Goal: Task Accomplishment & Management: Use online tool/utility

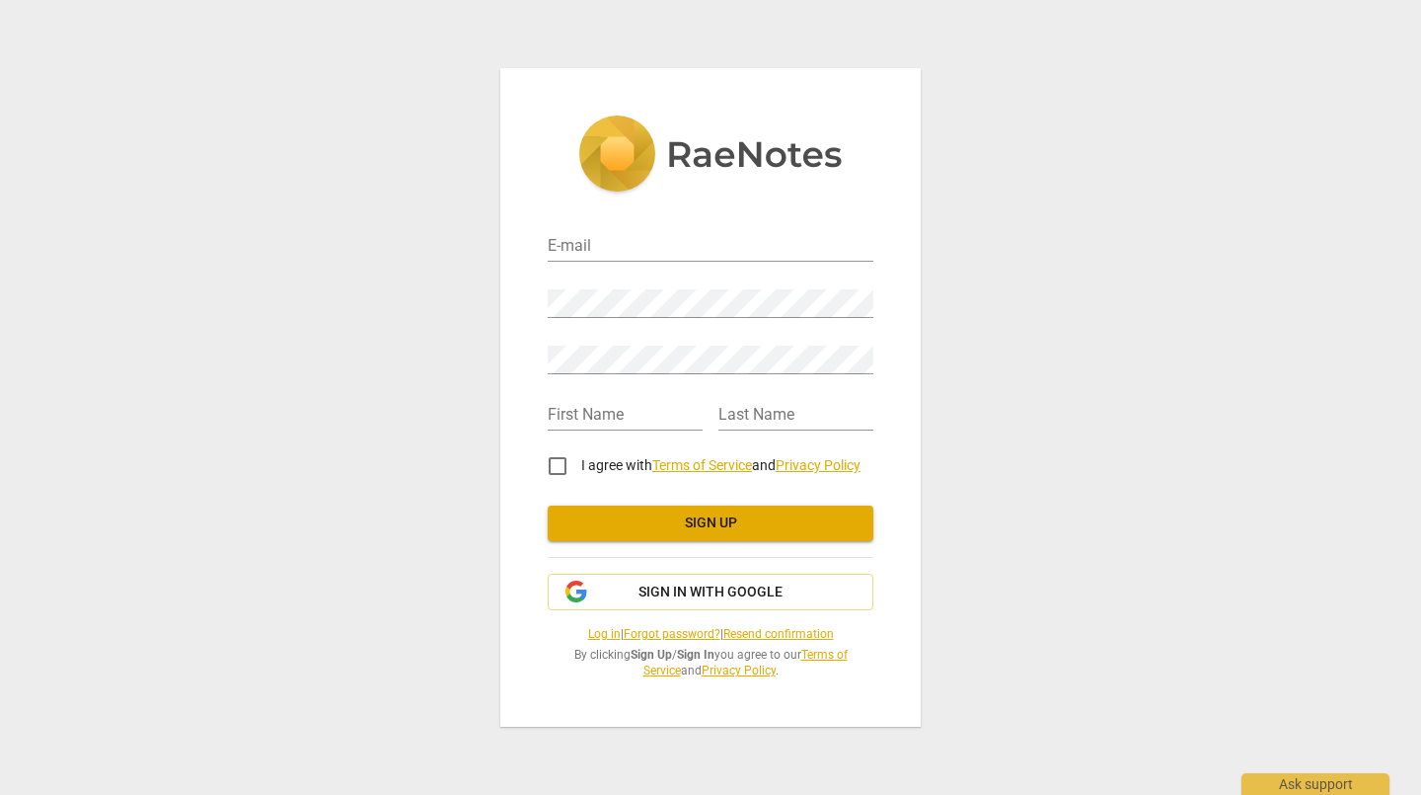
click at [655, 597] on span "Sign in with Google" at bounding box center [711, 592] width 144 height 20
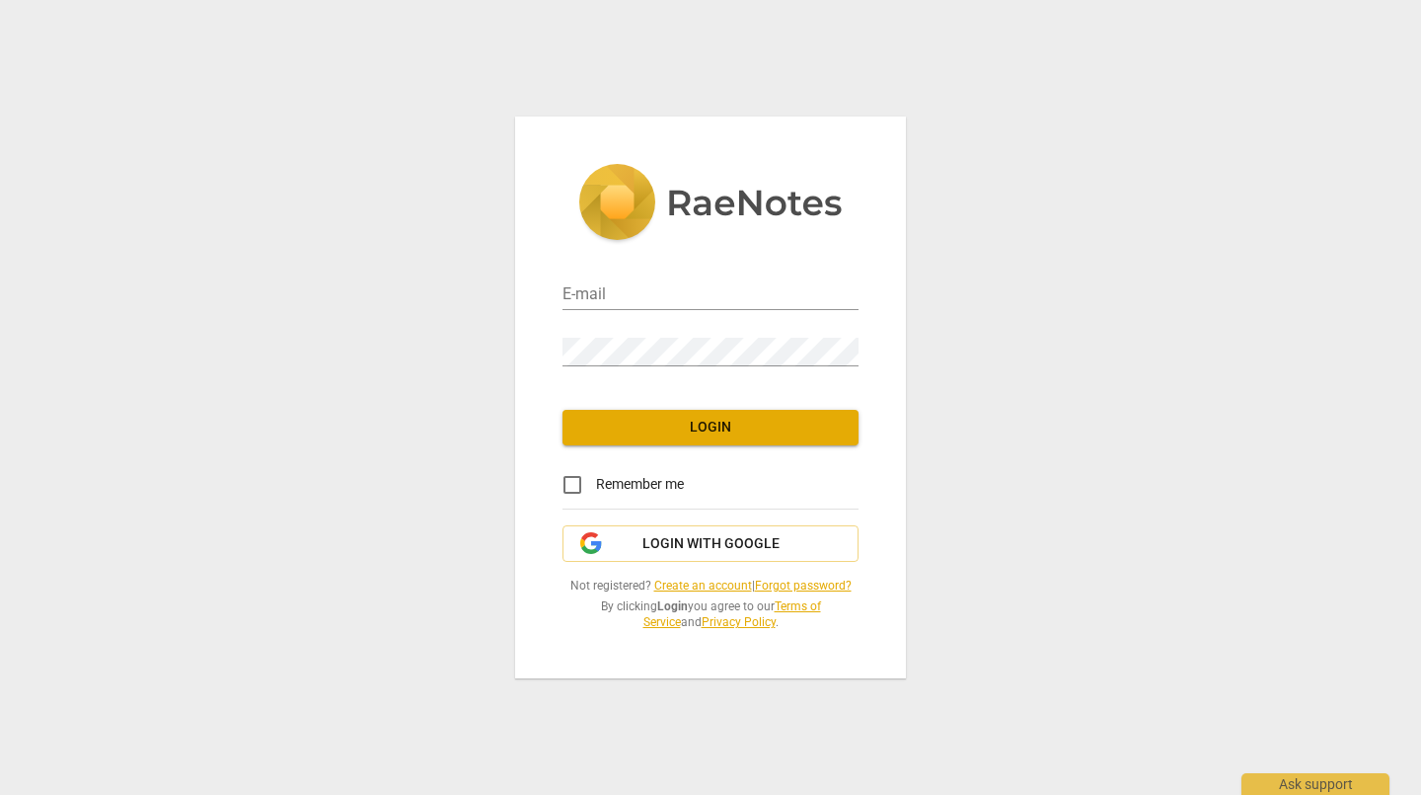
click at [592, 541] on icon "button" at bounding box center [595, 546] width 18 height 19
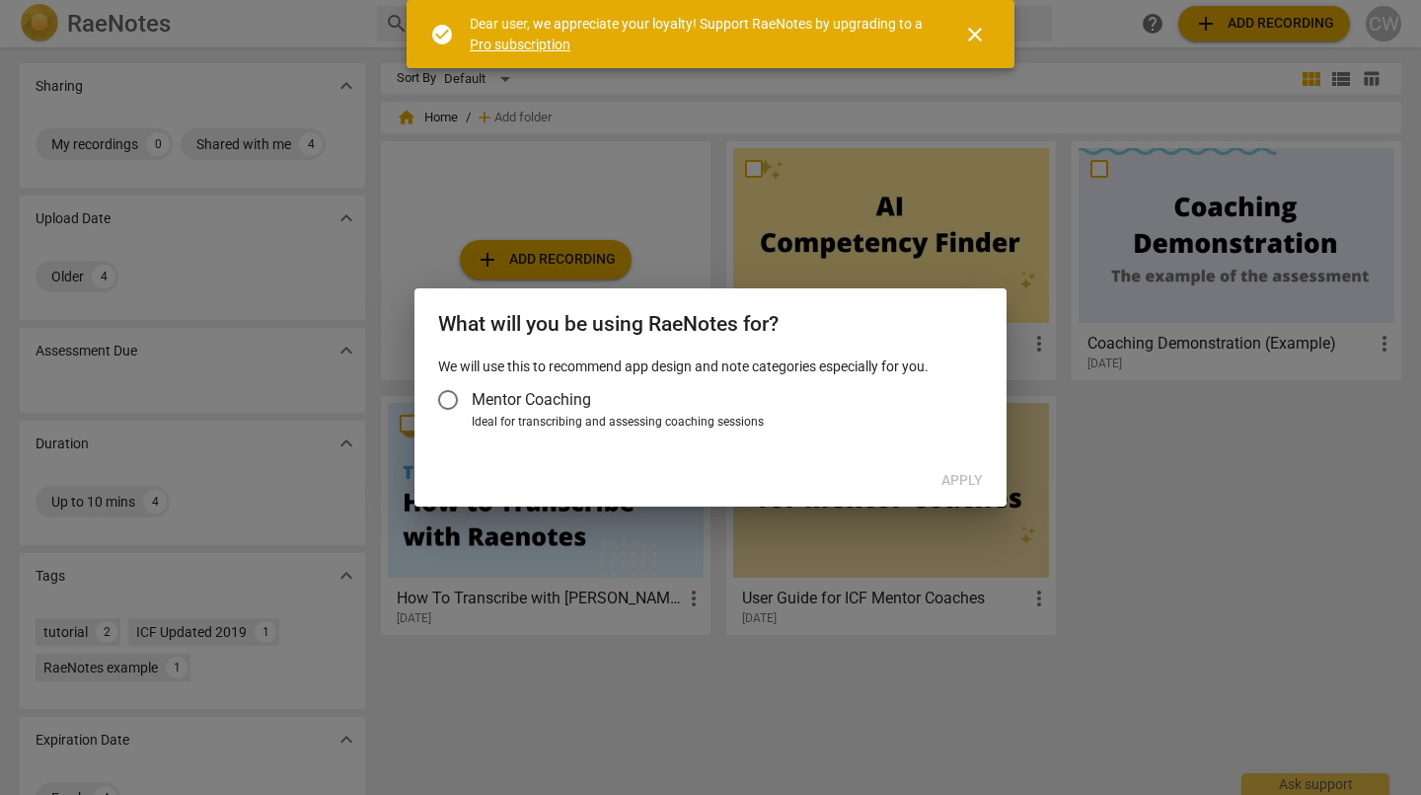
click at [446, 399] on input "Mentor Coaching" at bounding box center [447, 399] width 47 height 47
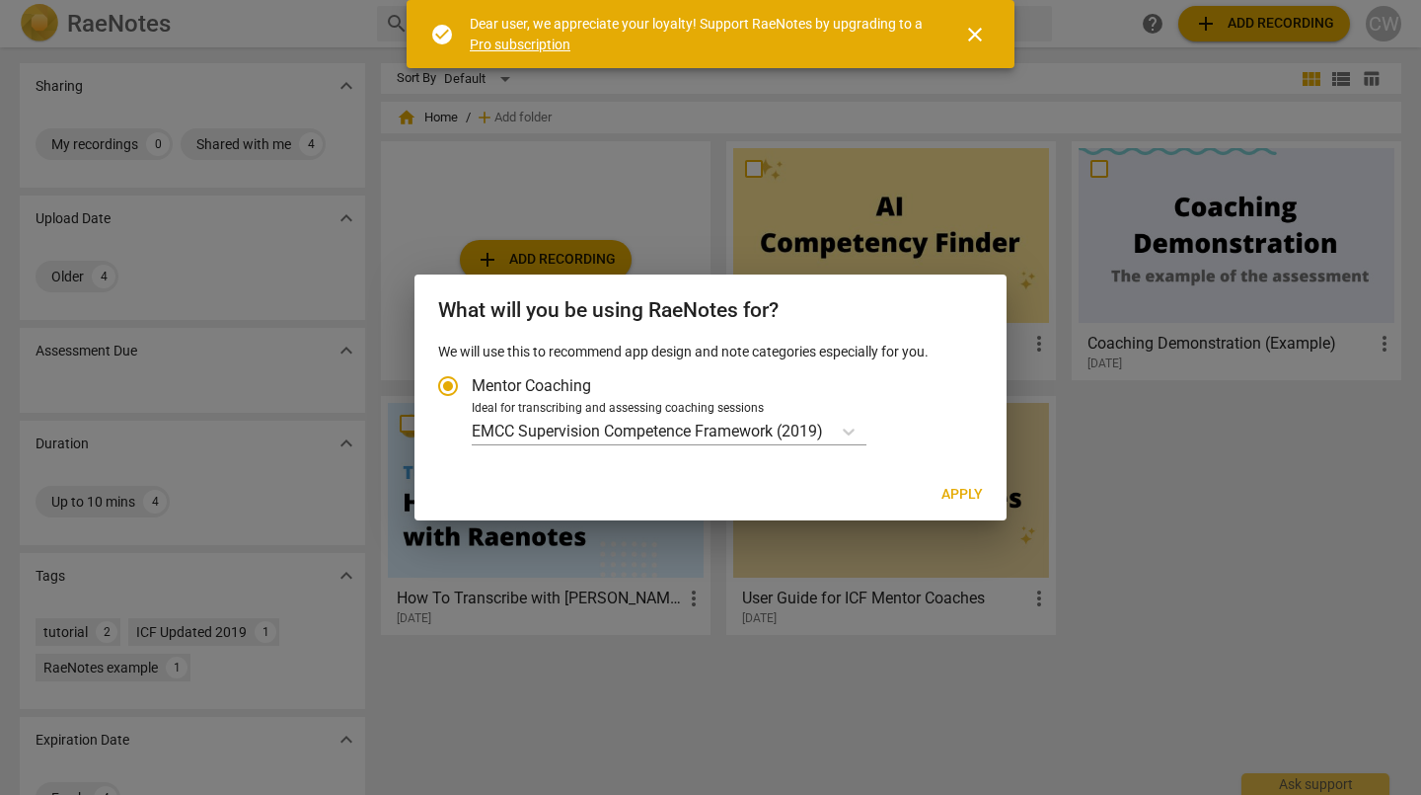
click at [851, 434] on icon "Account type" at bounding box center [849, 431] width 20 height 20
click at [0, 0] on input "Ideal for transcribing and assessing coaching sessions EMCC Supervision Compete…" at bounding box center [0, 0] width 0 height 0
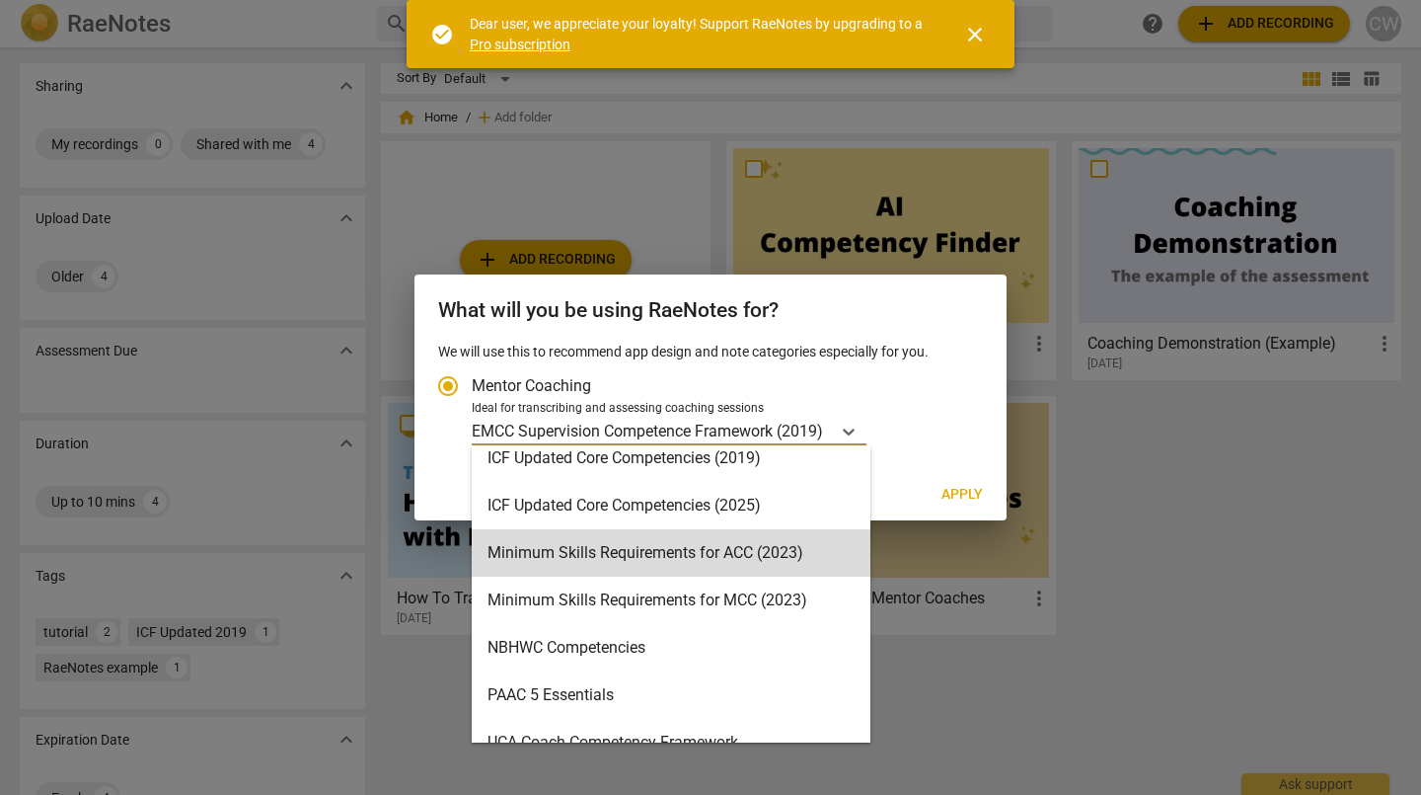
scroll to position [470, 0]
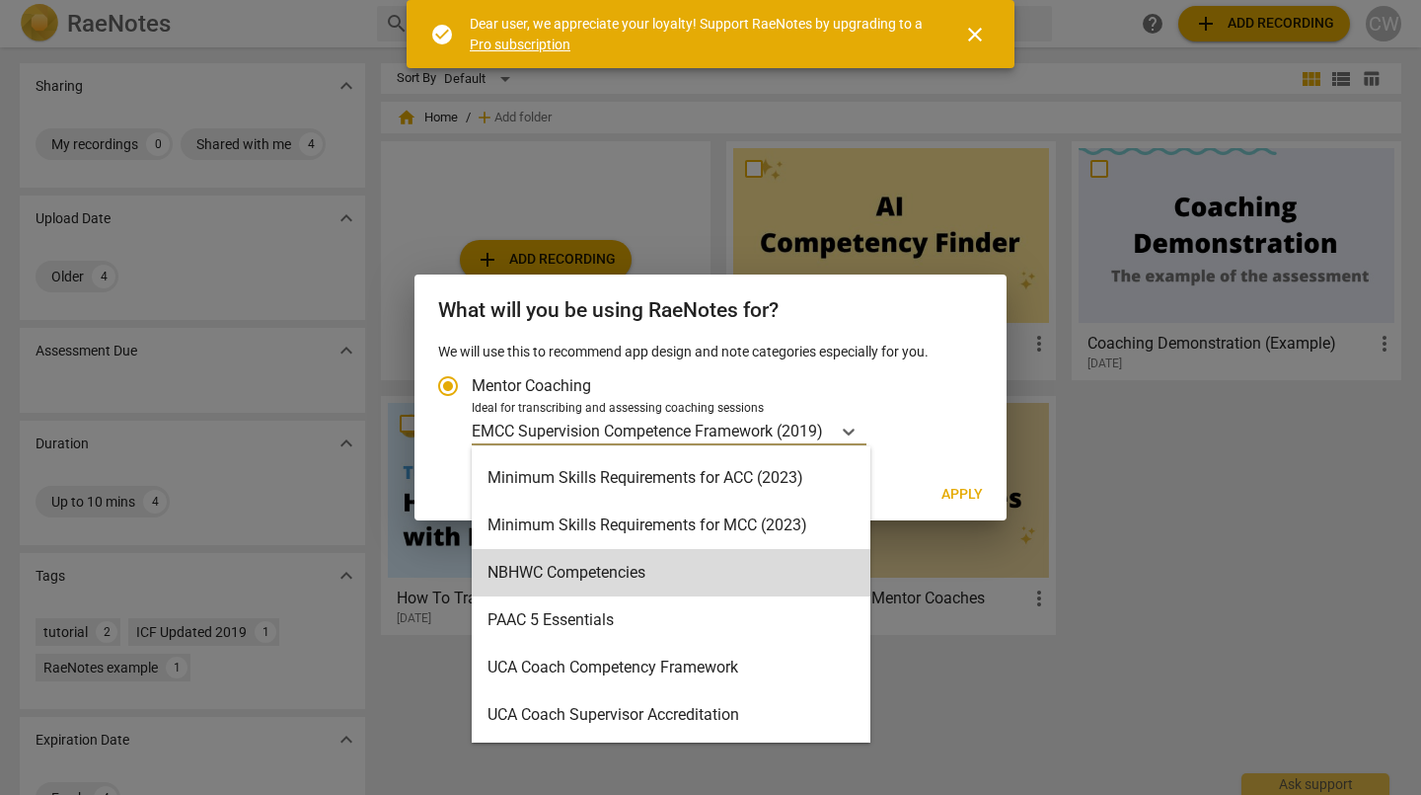
click at [951, 616] on div at bounding box center [710, 397] width 1421 height 795
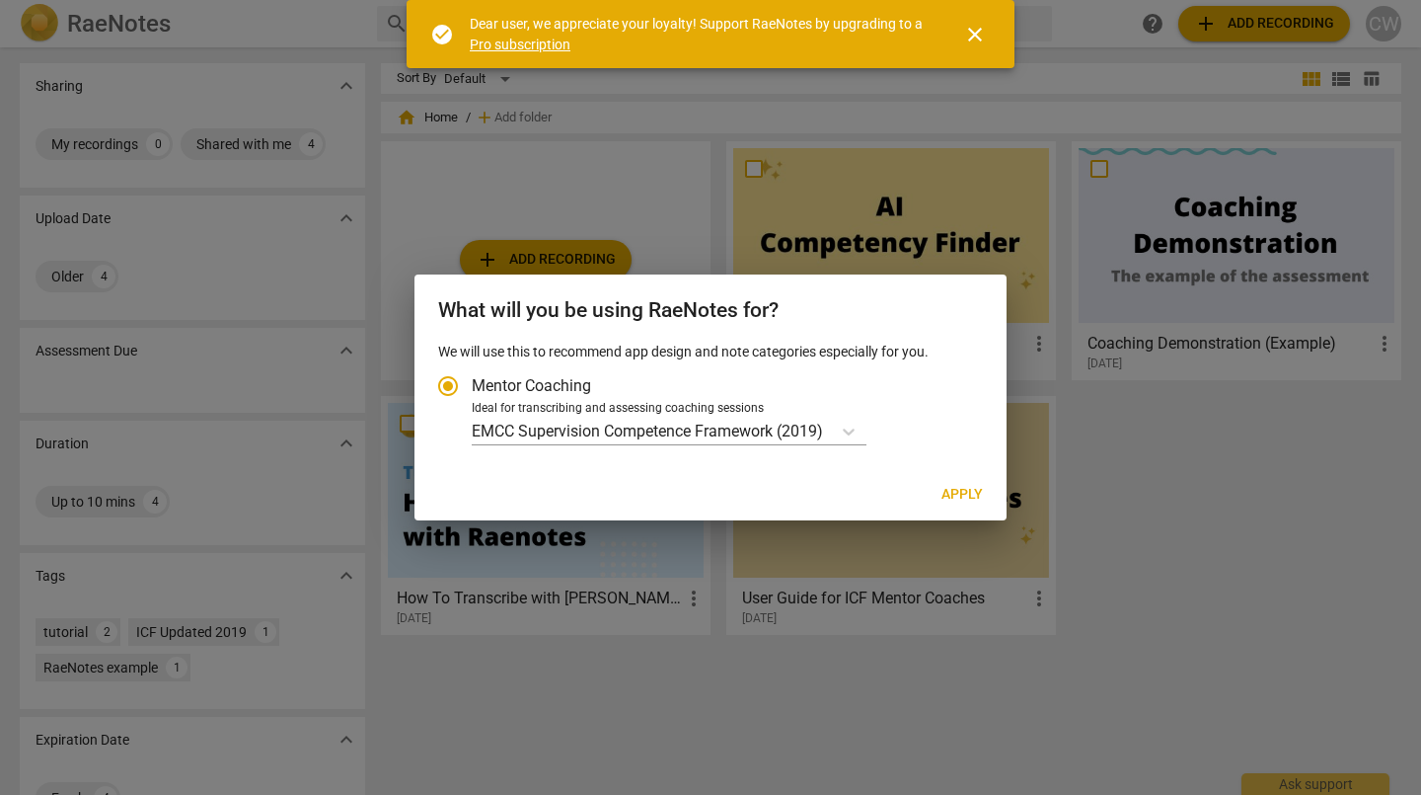
click at [859, 434] on icon "Account type" at bounding box center [849, 431] width 20 height 20
click at [0, 0] on input "Ideal for transcribing and assessing coaching sessions EMCC Supervision Compete…" at bounding box center [0, 0] width 0 height 0
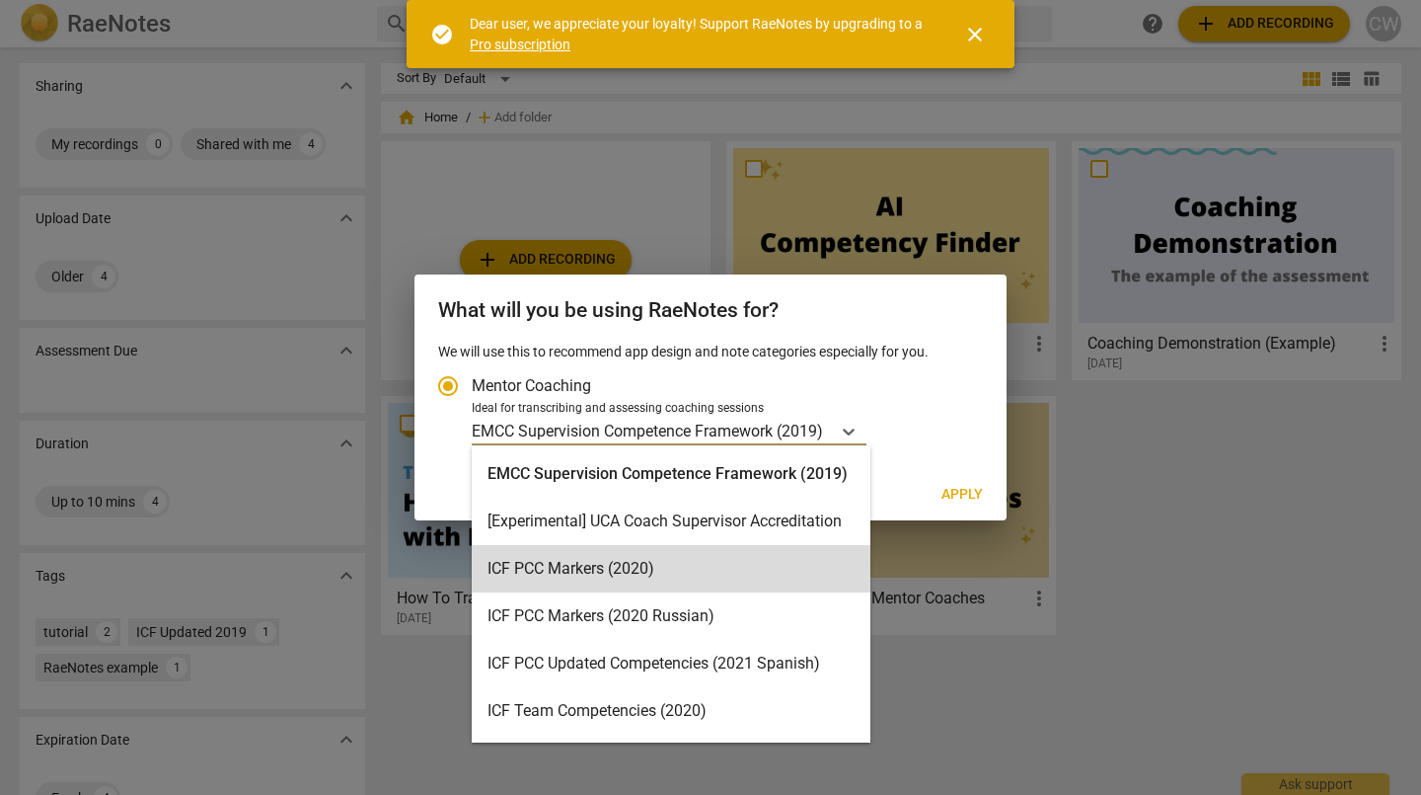
click at [603, 576] on div "ICF PCC Markers (2020)" at bounding box center [671, 568] width 399 height 47
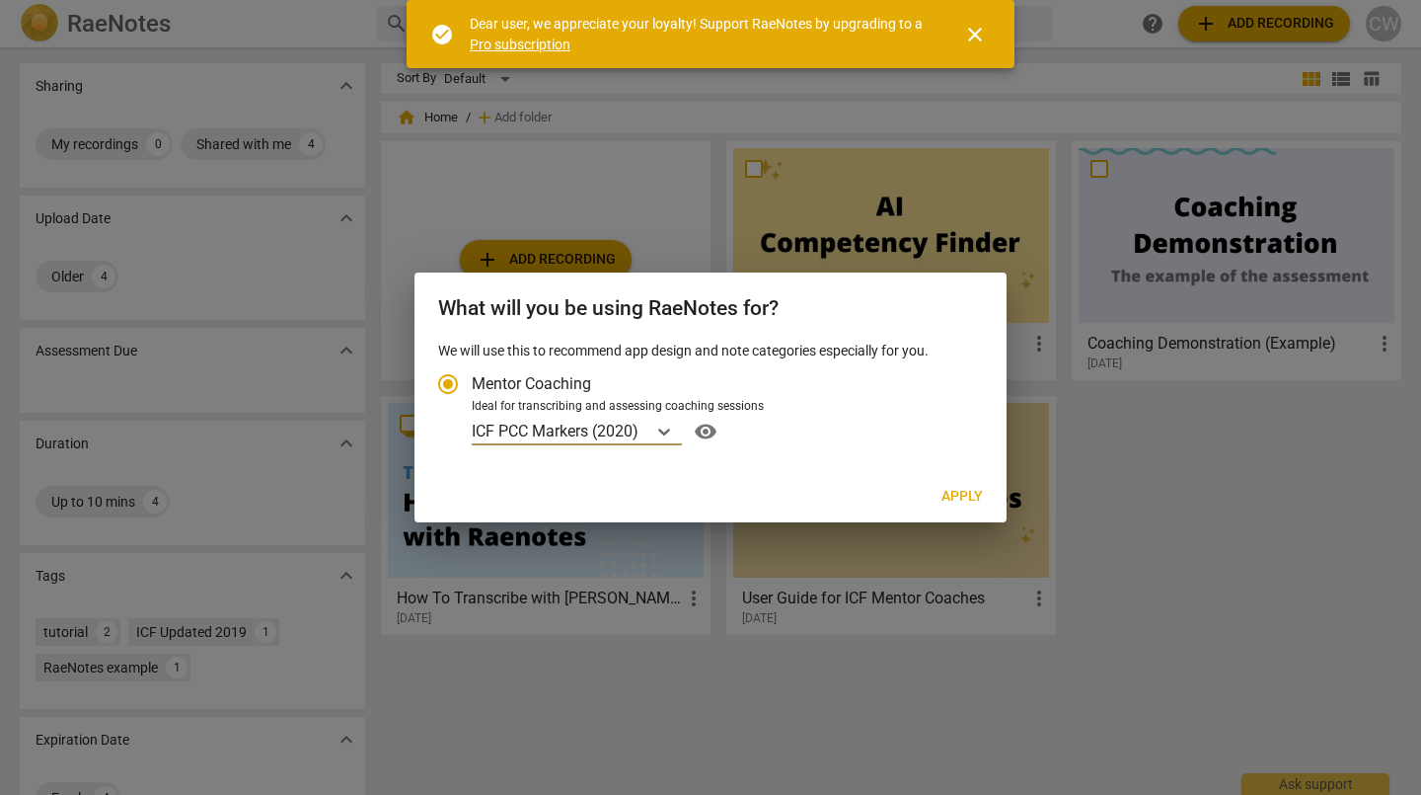
click at [661, 428] on icon "Account type" at bounding box center [664, 431] width 20 height 20
click at [0, 0] on input "Ideal for transcribing and assessing coaching sessions option ICF PCC Markers (…" at bounding box center [0, 0] width 0 height 0
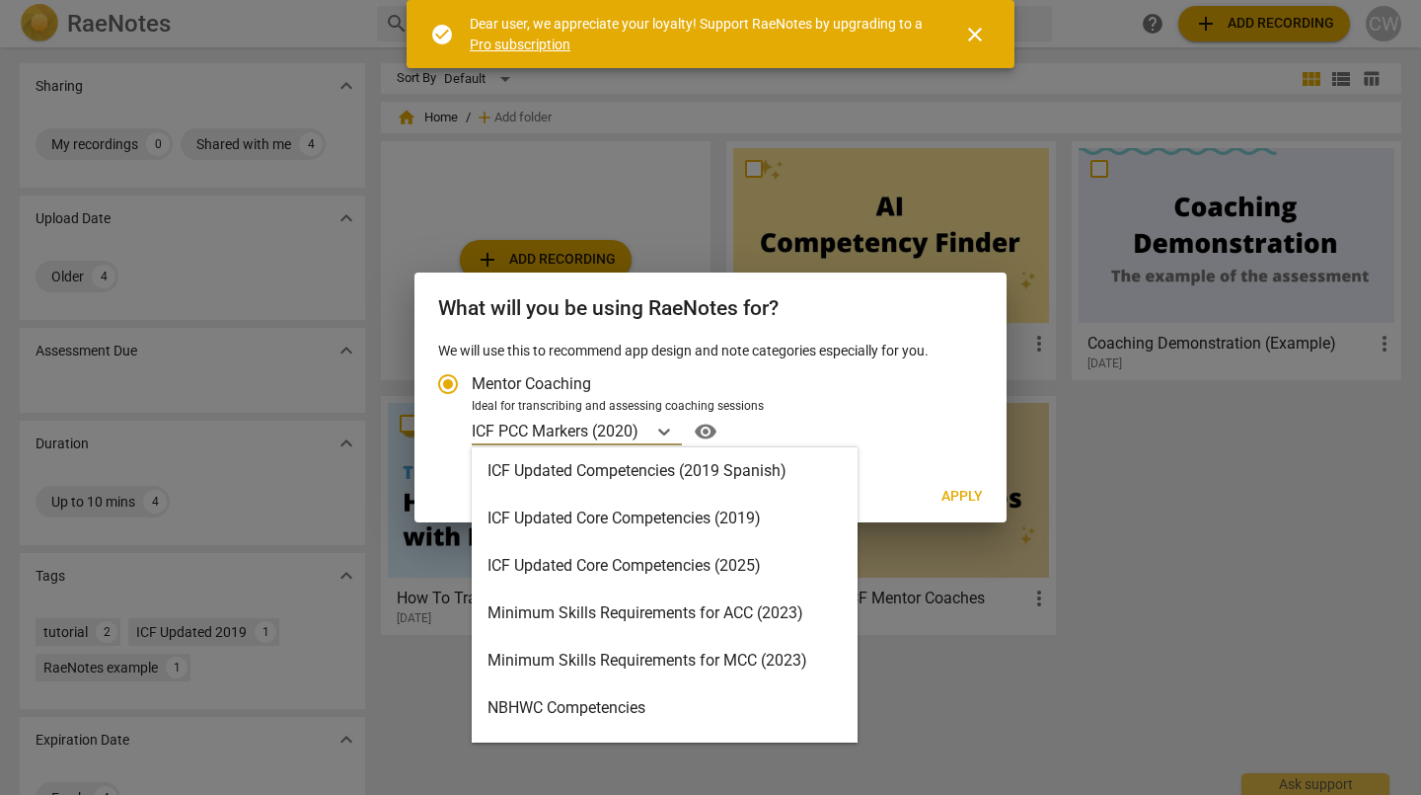
scroll to position [395, 0]
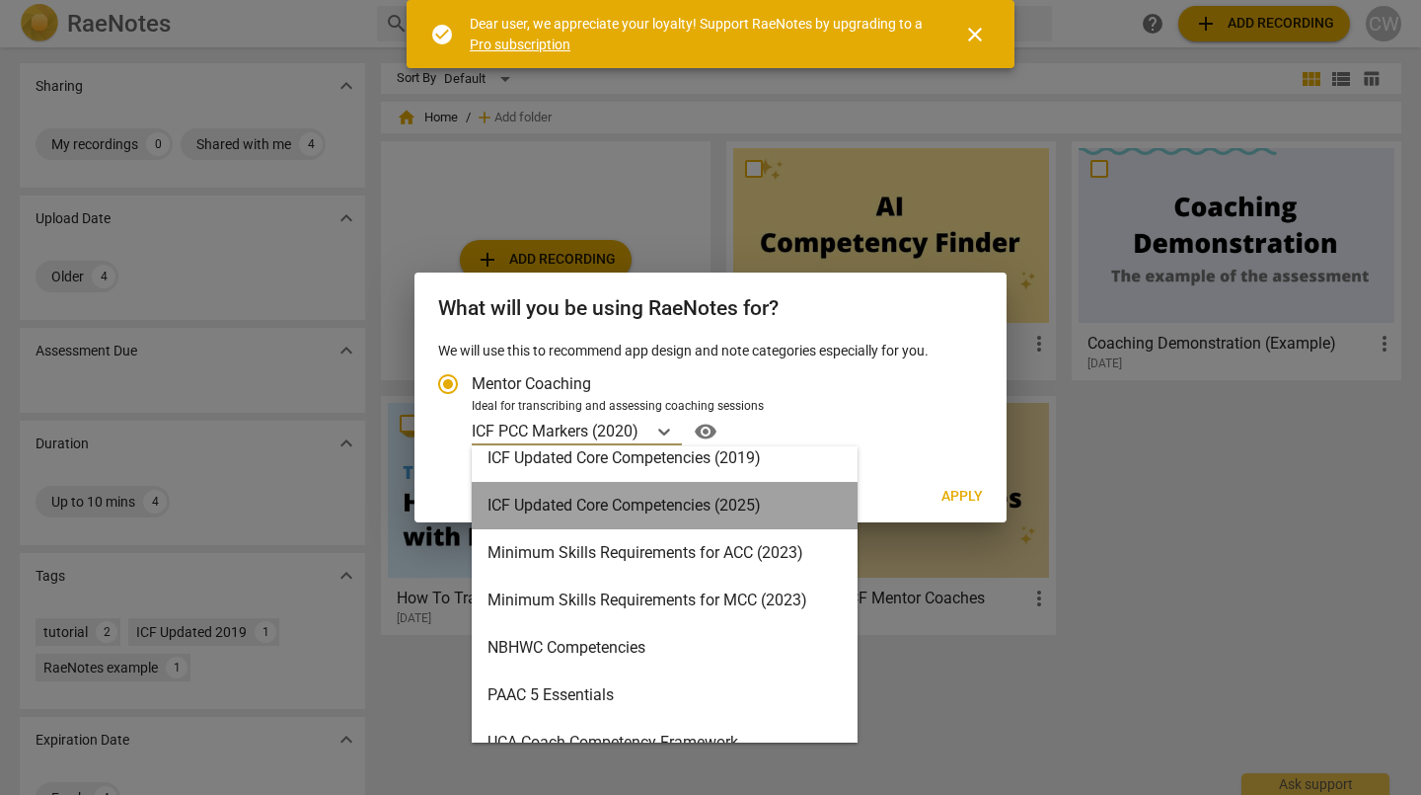
click at [672, 505] on div "ICF Updated Core Competencies (2025)" at bounding box center [665, 505] width 386 height 47
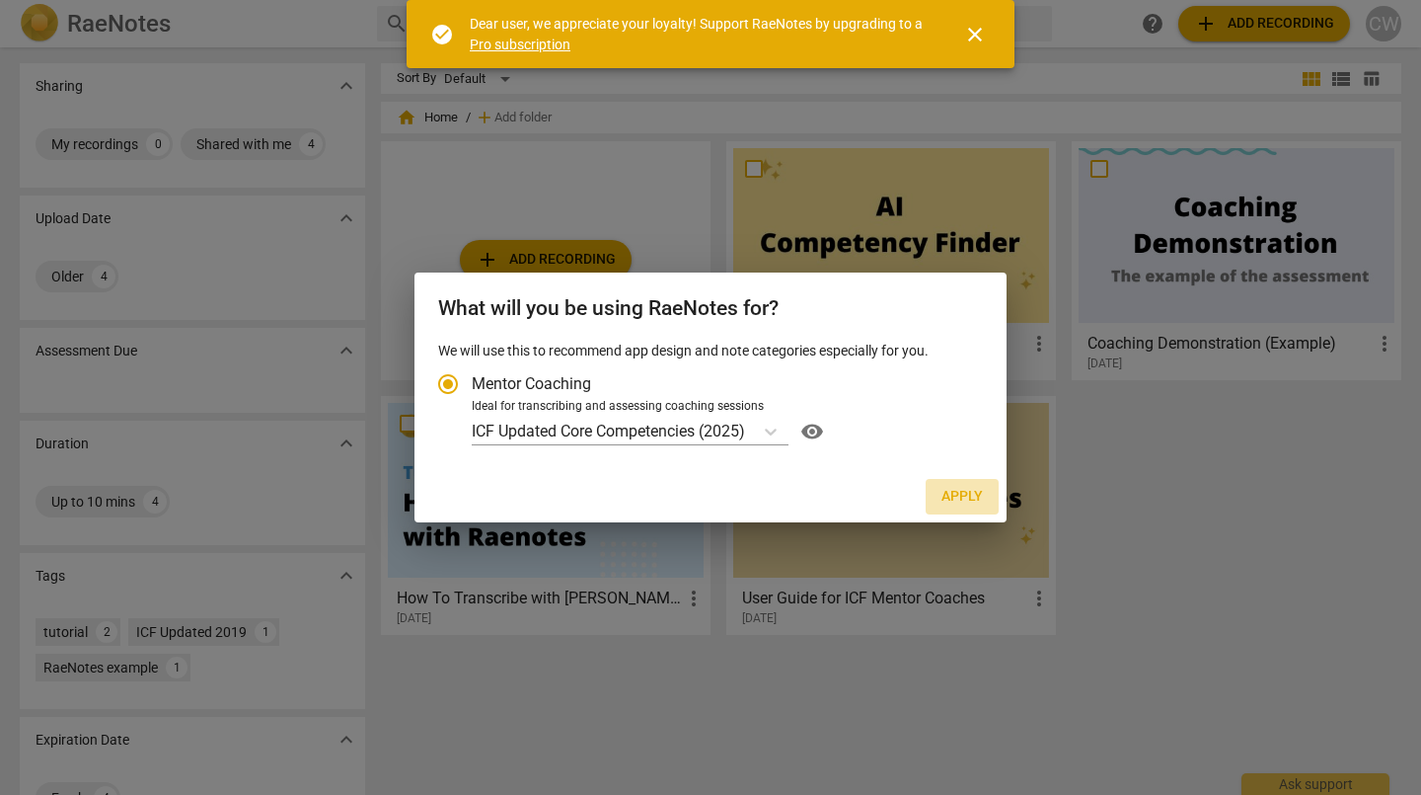
click at [971, 495] on span "Apply" at bounding box center [962, 497] width 41 height 20
radio input "false"
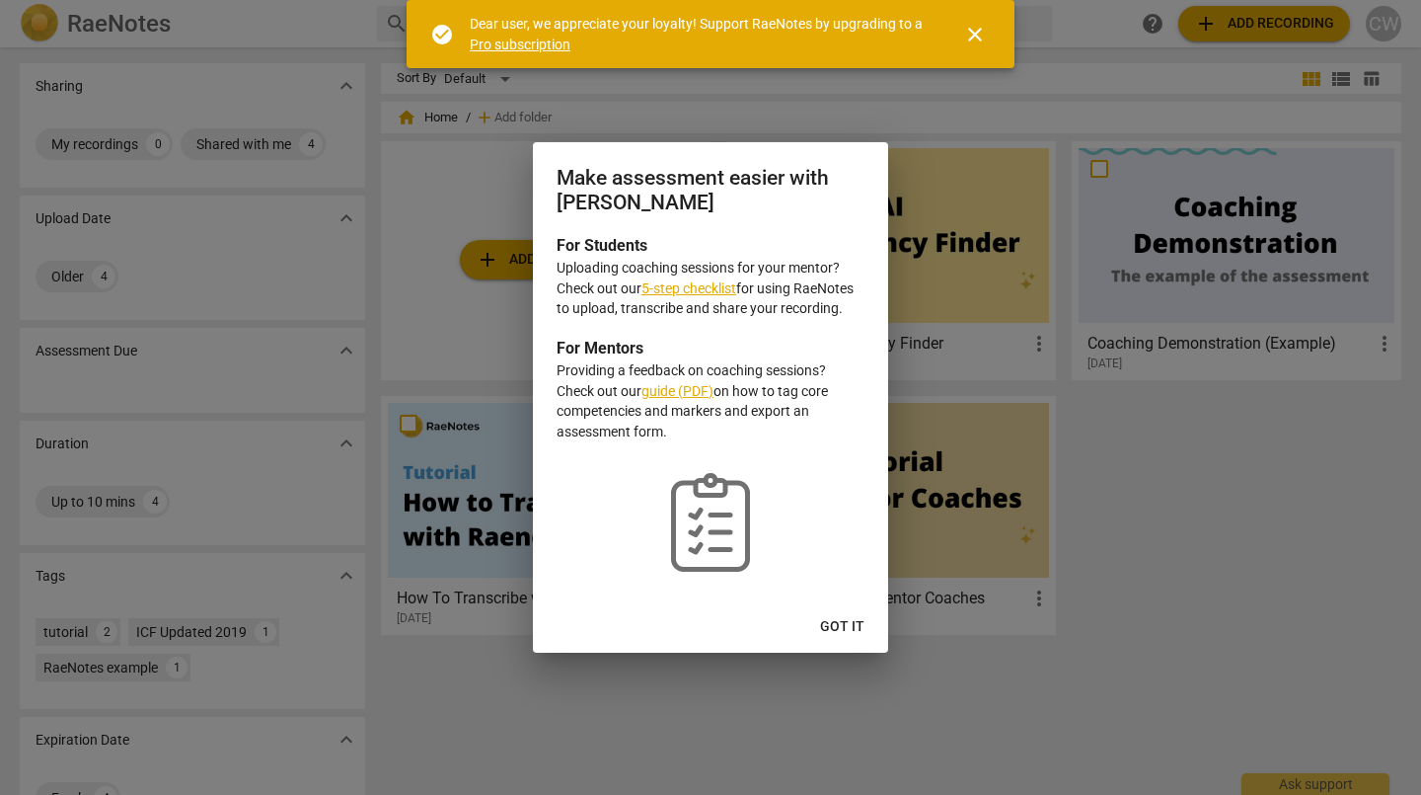
click at [704, 288] on link "5-step checklist" at bounding box center [689, 288] width 95 height 16
click at [830, 619] on span "Got it" at bounding box center [842, 627] width 44 height 20
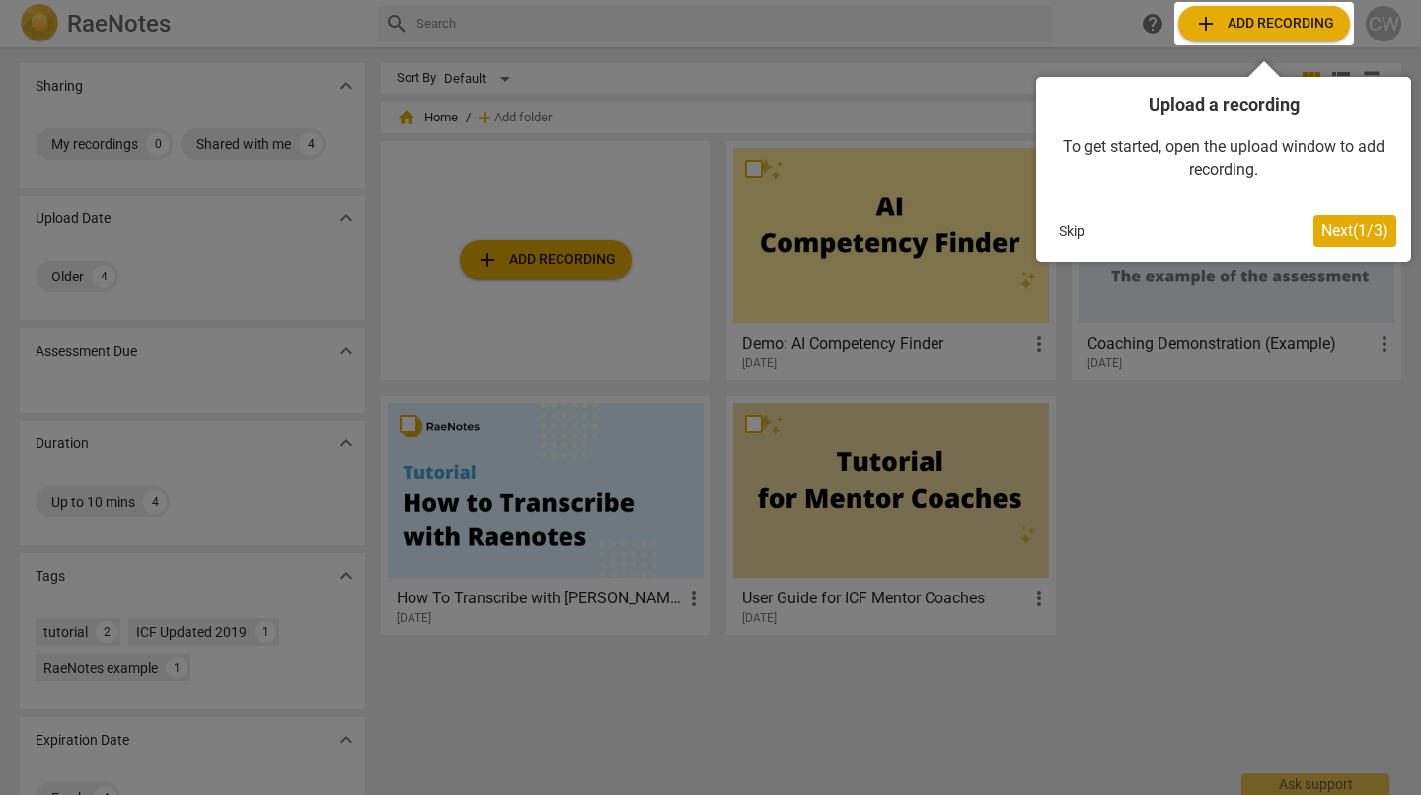
click at [1076, 230] on button "Skip" at bounding box center [1071, 231] width 41 height 30
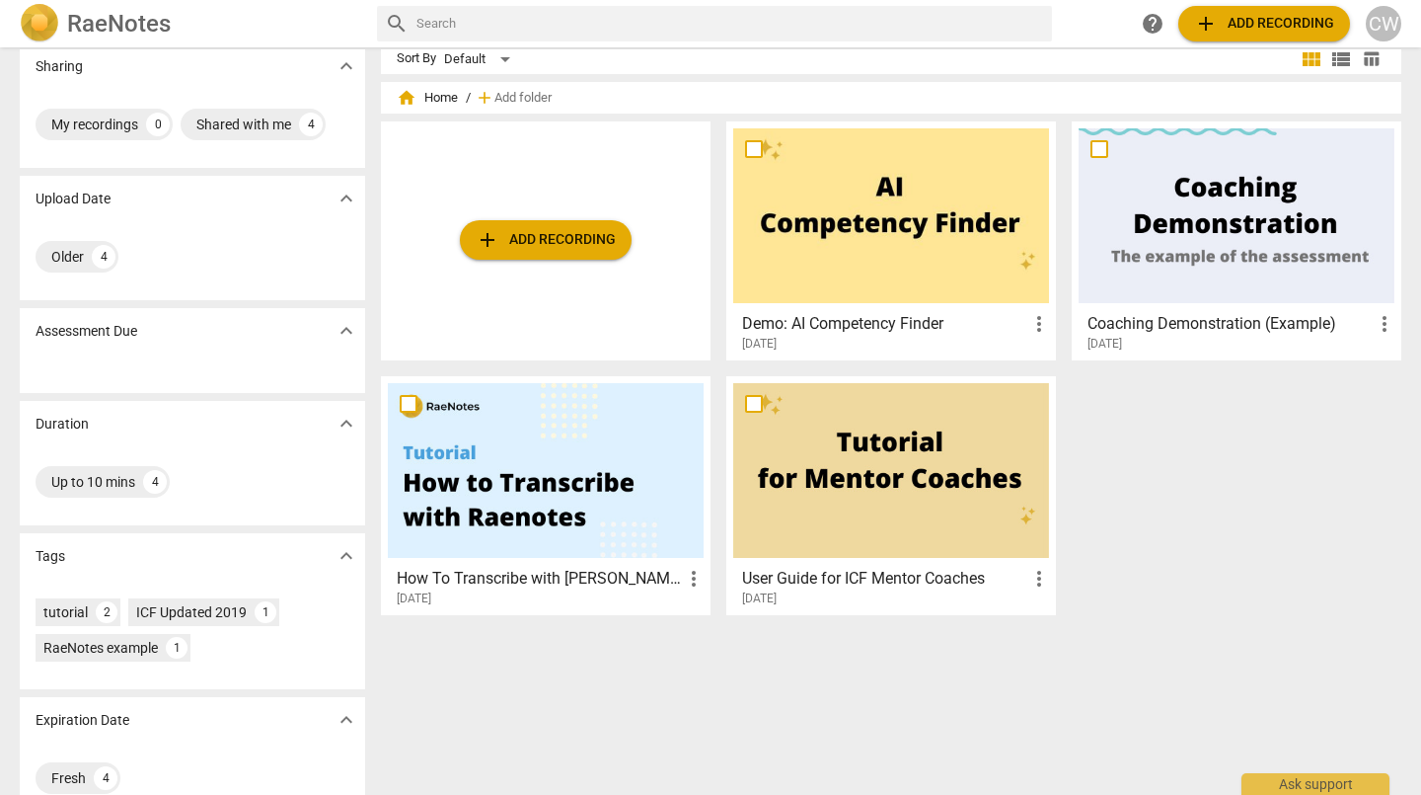
scroll to position [0, 0]
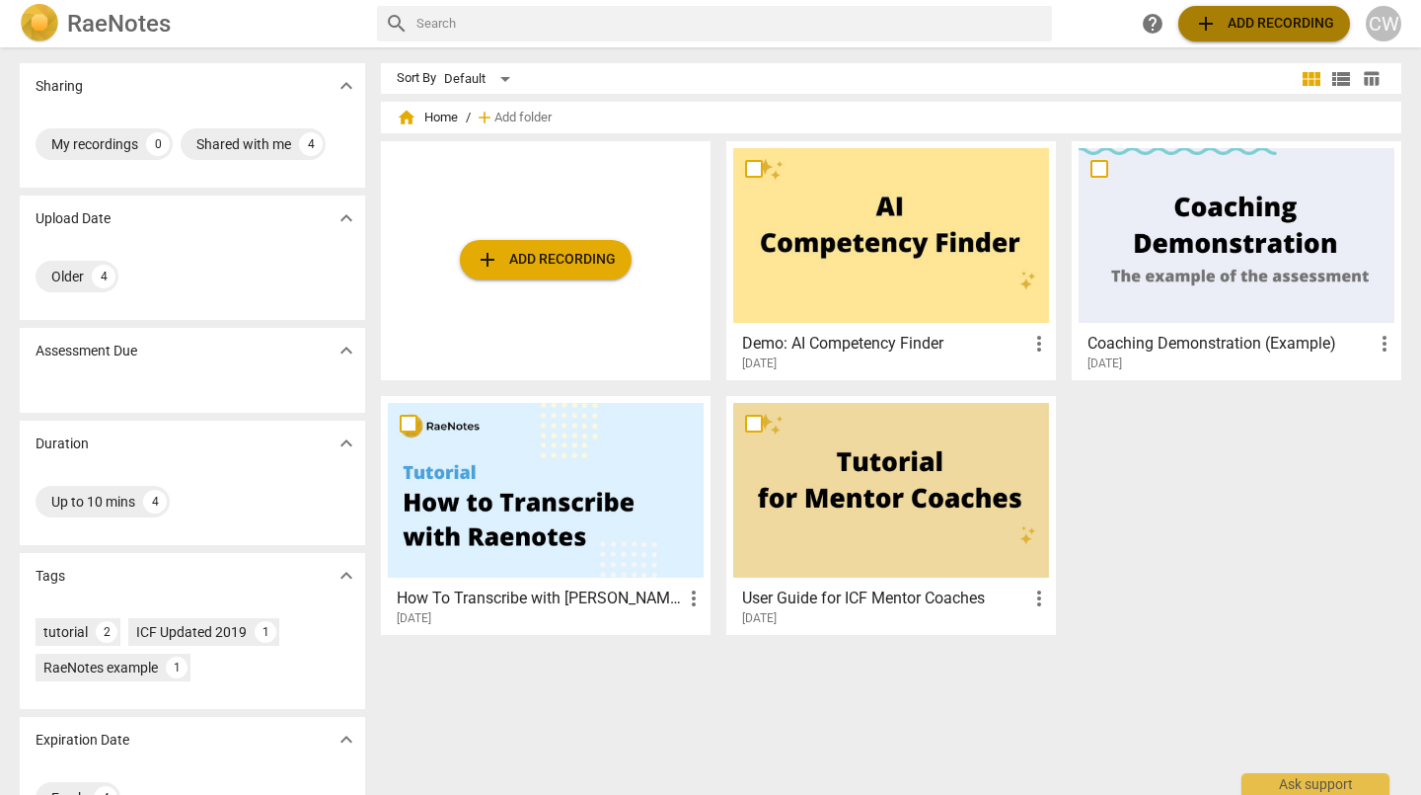
click at [1221, 25] on span "add Add recording" at bounding box center [1264, 24] width 140 height 24
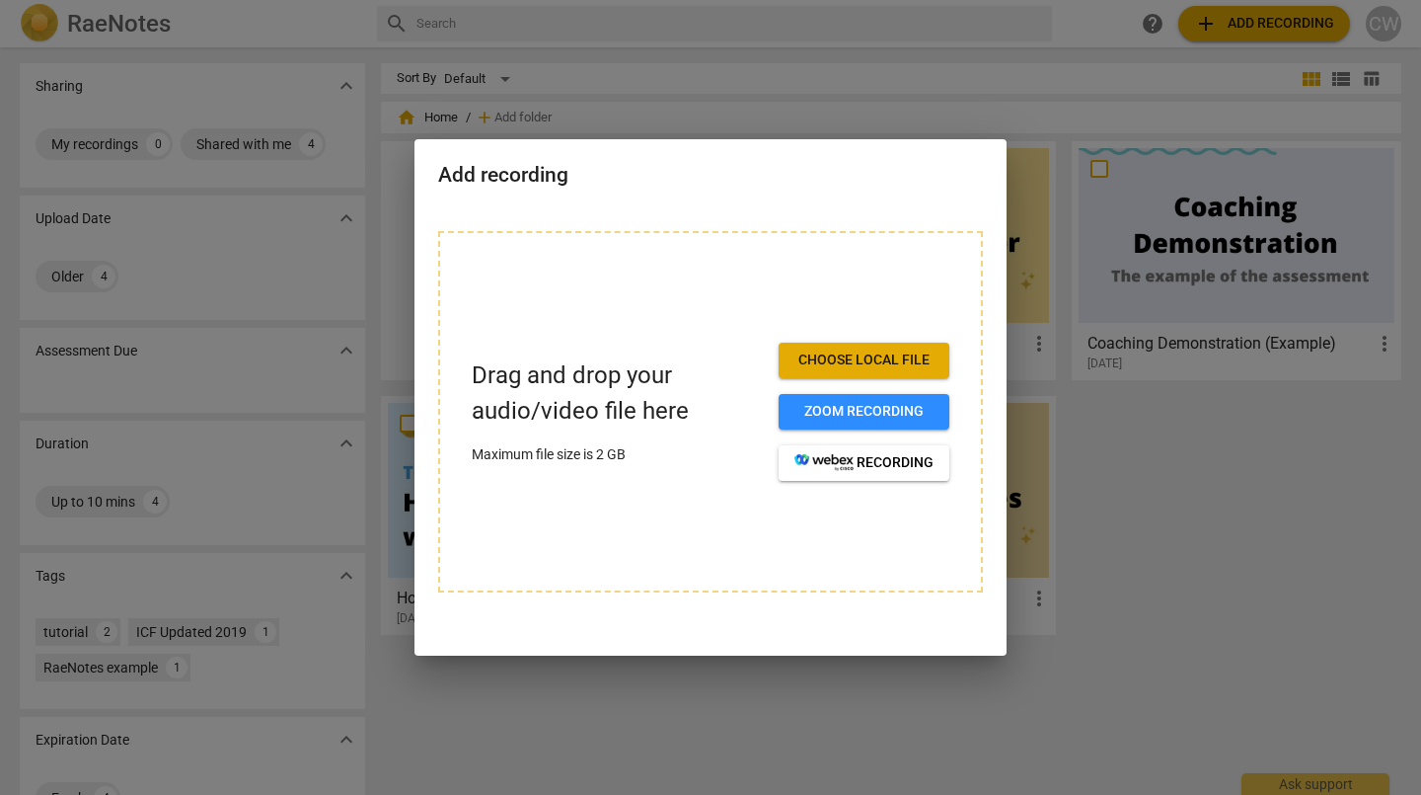
click at [1167, 462] on div at bounding box center [710, 397] width 1421 height 795
